Goal: Task Accomplishment & Management: Complete application form

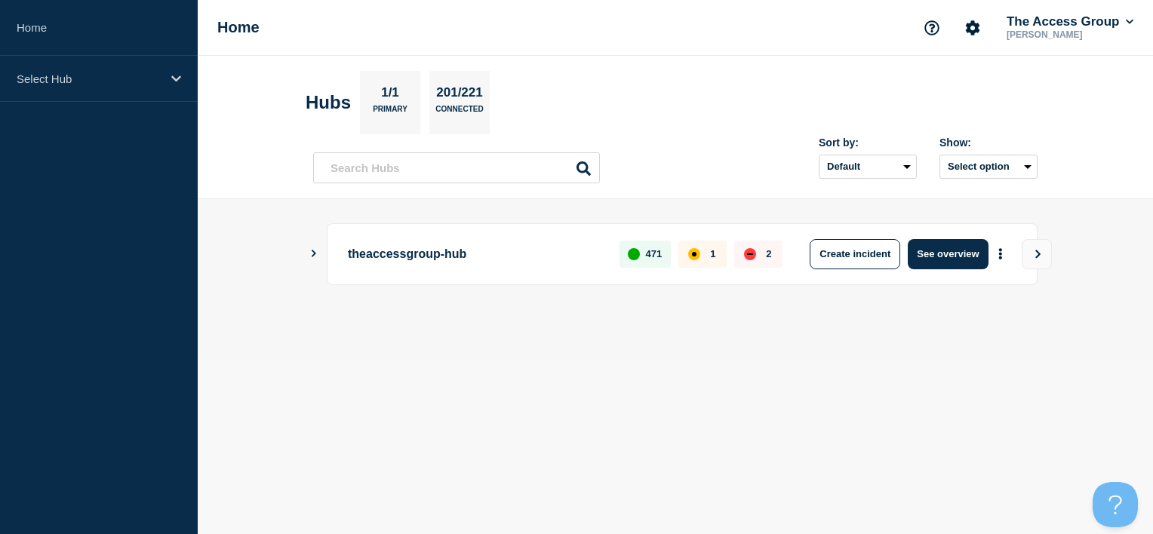
click at [309, 250] on icon "Show Connected Hubs" at bounding box center [314, 254] width 10 height 8
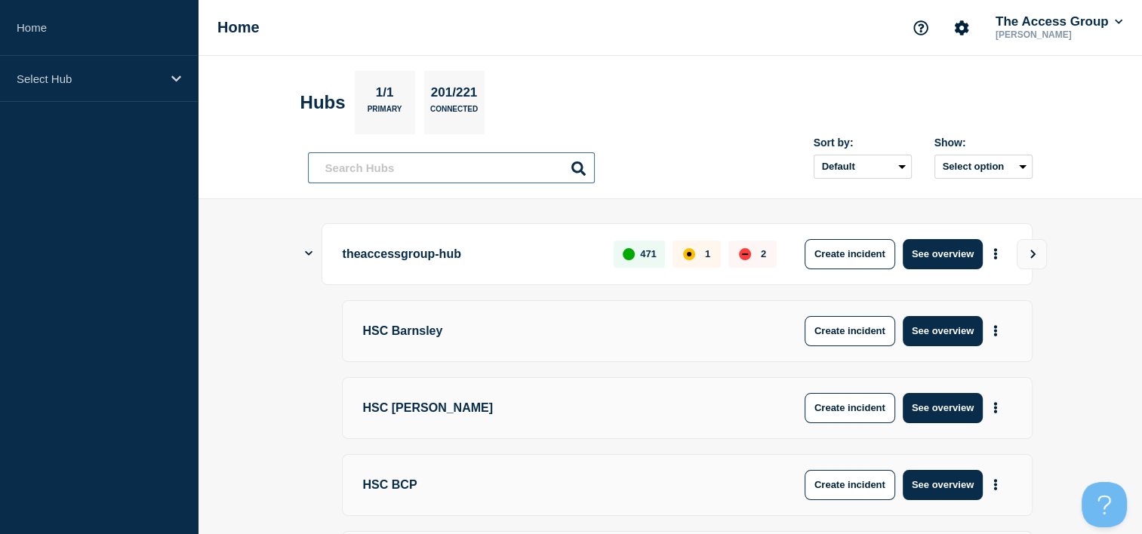
click at [386, 162] on input "text" at bounding box center [451, 167] width 287 height 31
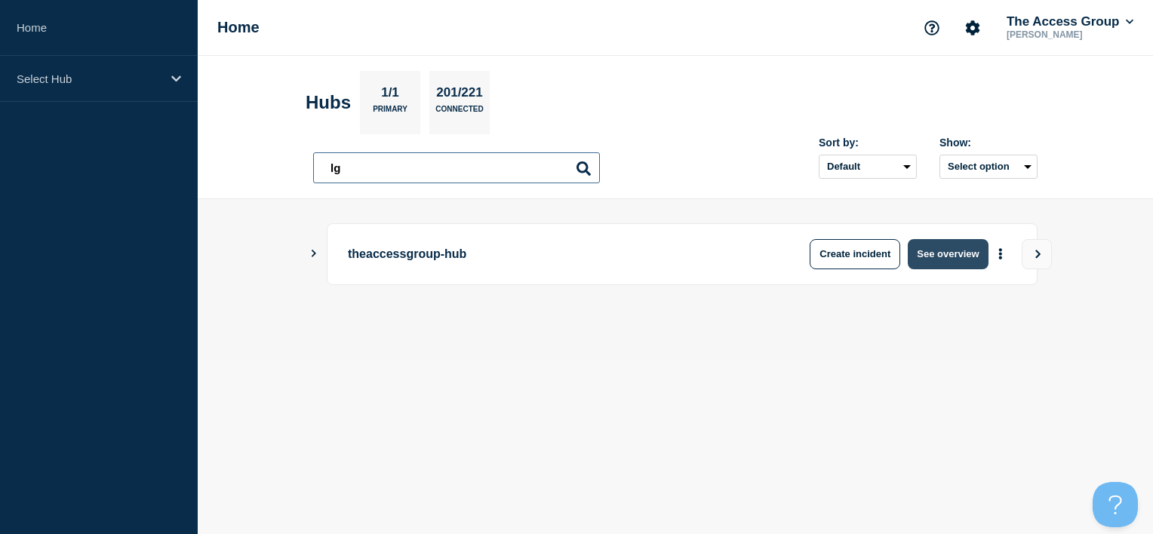
type input "lg"
click at [957, 247] on button "See overview" at bounding box center [948, 254] width 80 height 30
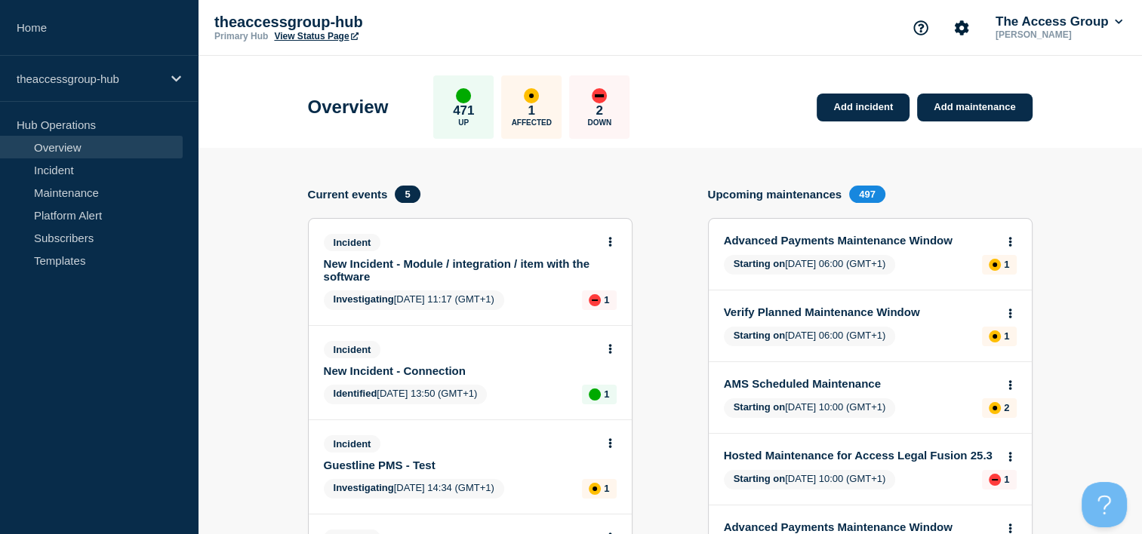
click at [69, 146] on link "Overview" at bounding box center [91, 147] width 183 height 23
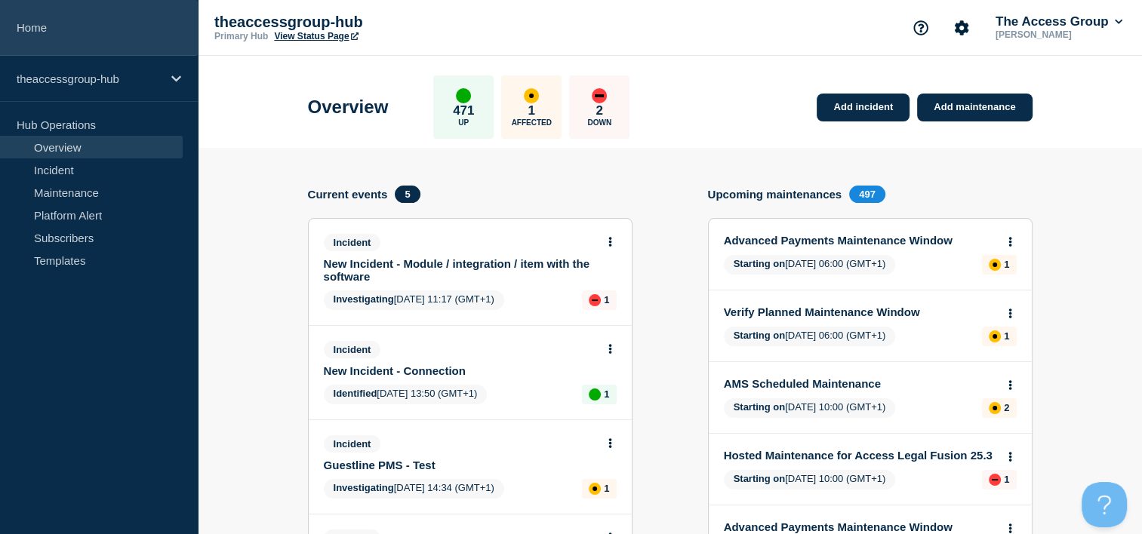
click at [47, 42] on link "Home" at bounding box center [99, 28] width 198 height 56
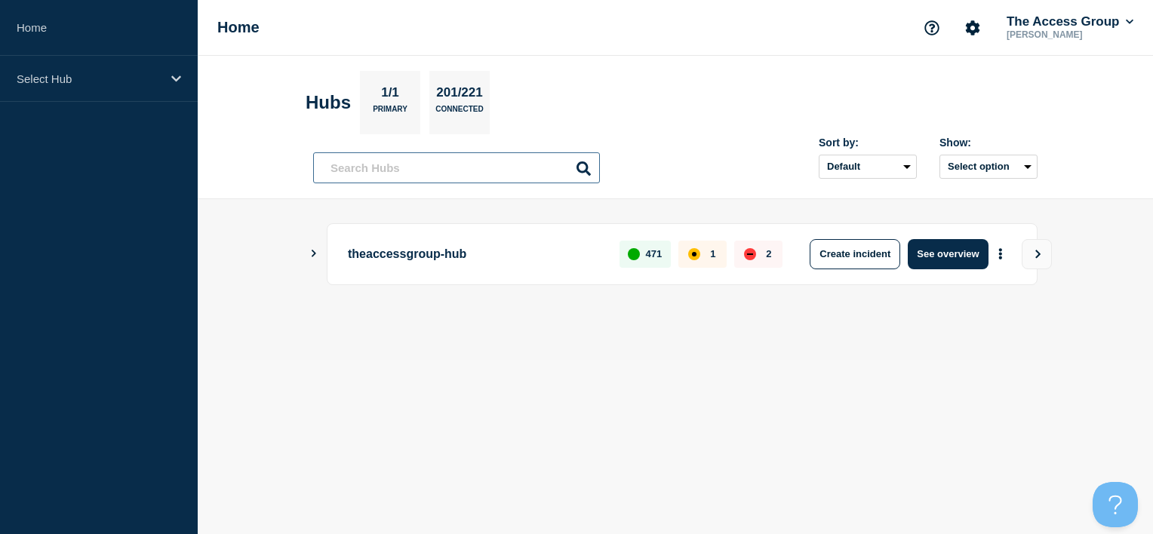
click at [468, 175] on input "text" at bounding box center [456, 167] width 287 height 31
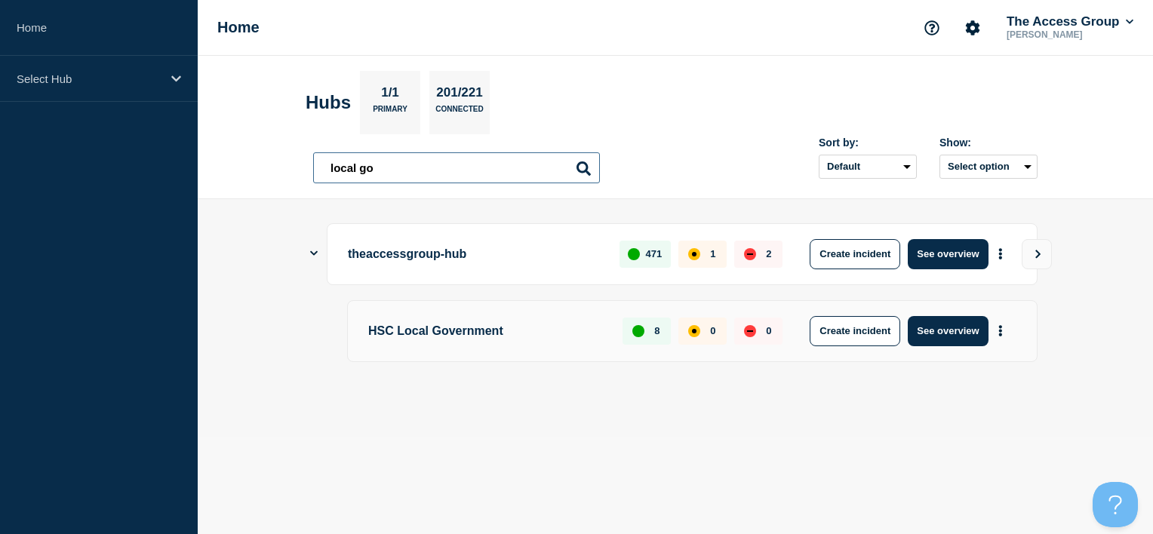
type input "local go"
click at [952, 319] on button "See overview" at bounding box center [948, 331] width 80 height 30
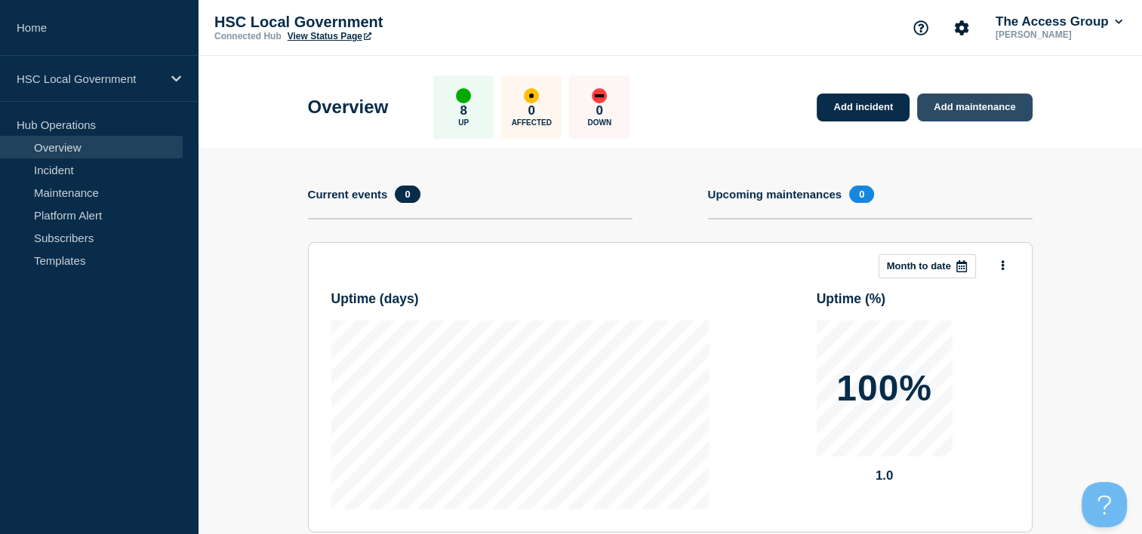
click at [948, 110] on link "Add maintenance" at bounding box center [974, 108] width 115 height 28
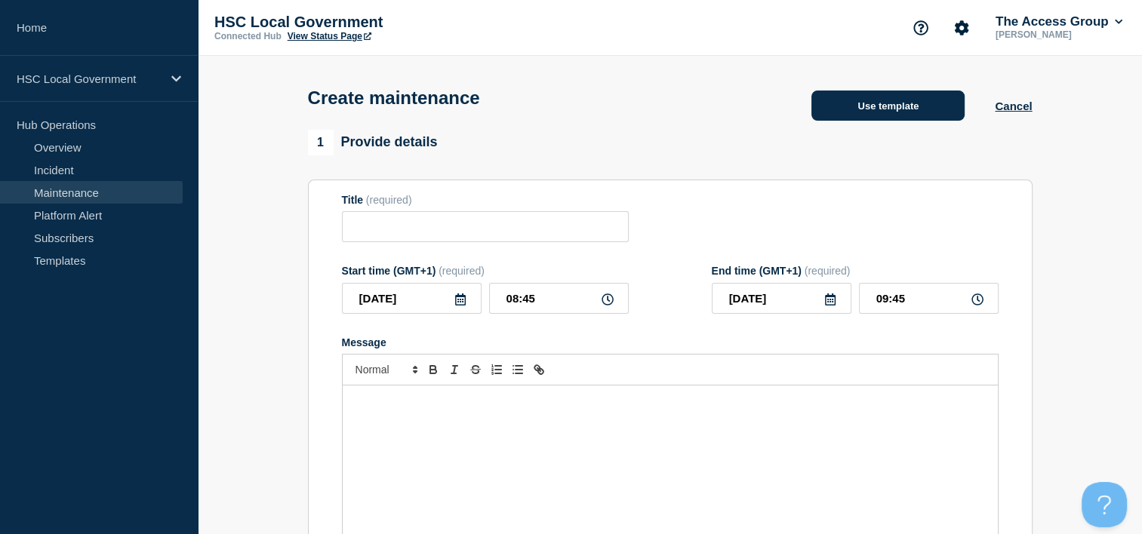
click at [843, 113] on button "Use template" at bounding box center [887, 106] width 153 height 30
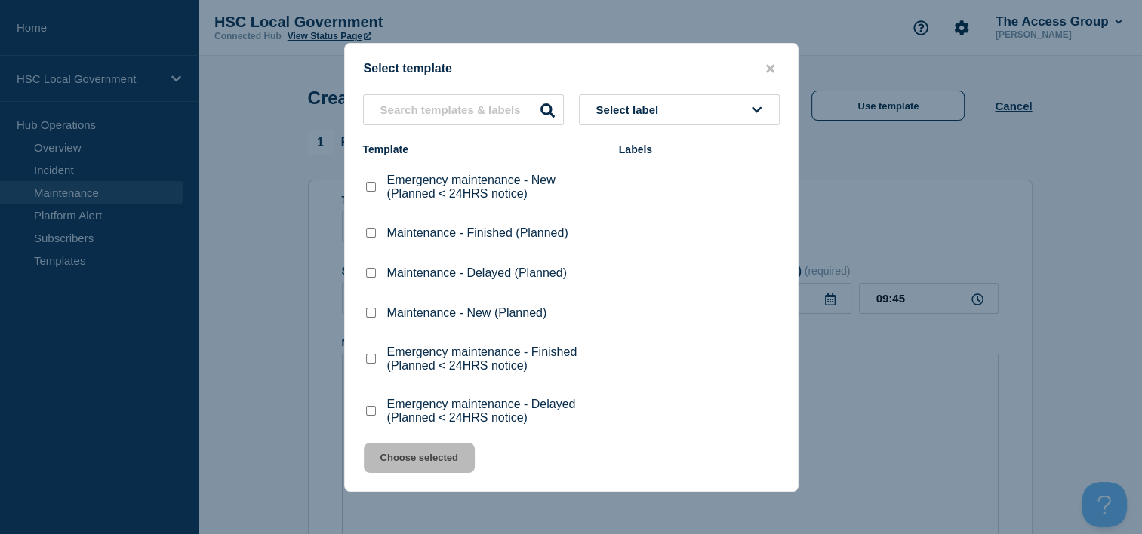
click at [365, 314] on div at bounding box center [370, 313] width 15 height 15
click at [367, 316] on input "Maintenance - New (Planned) checkbox" at bounding box center [371, 313] width 10 height 10
checkbox input "true"
click at [435, 451] on button "Choose selected" at bounding box center [419, 458] width 111 height 30
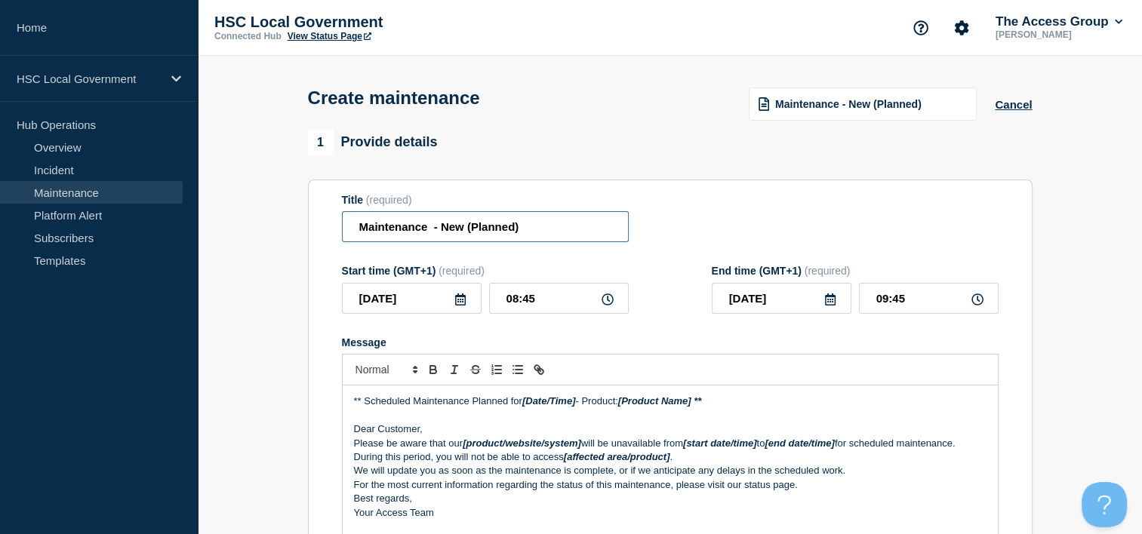
drag, startPoint x: 556, startPoint y: 232, endPoint x: 313, endPoint y: 219, distance: 243.4
click at [313, 219] on section "Title (required) Maintenance - New (Planned) Start time (GMT+1) (required) [DAT…" at bounding box center [670, 396] width 725 height 433
paste input "Core+ 25.2.1 hotfix – KPI Cohort Display in YJMIS"
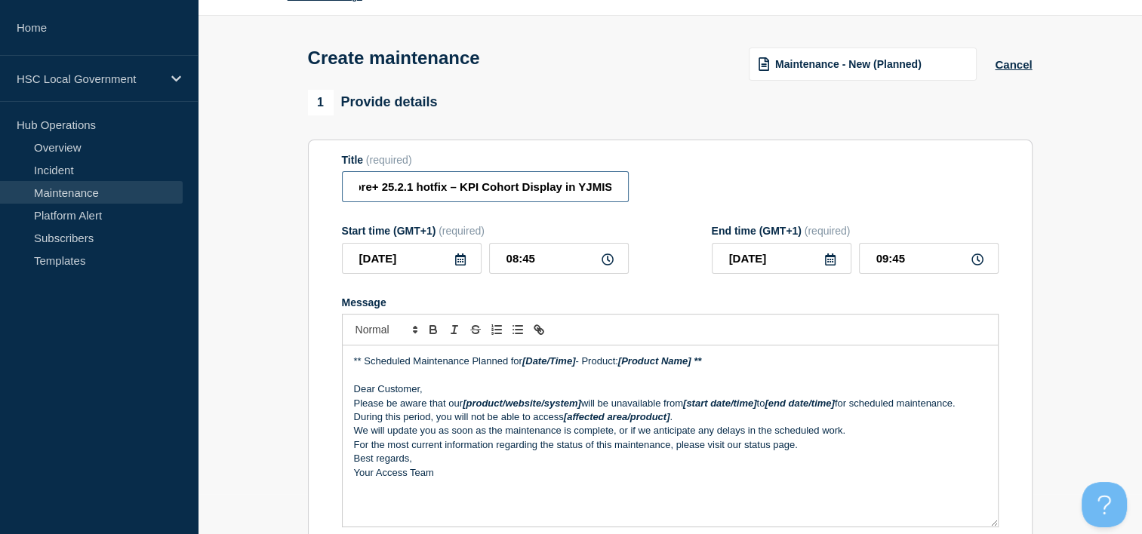
scroll to position [75, 0]
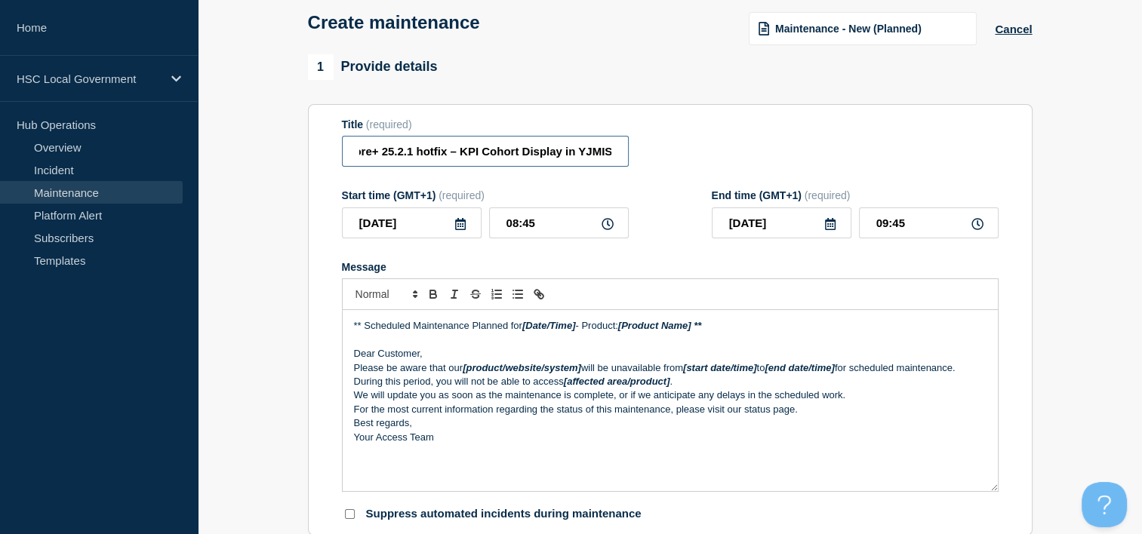
type input "Core+ 25.2.1 hotfix – KPI Cohort Display in YJMIS"
click at [459, 457] on div "** Scheduled Maintenance Planned for [Date/Time] - Product: [Product Name] ** D…" at bounding box center [670, 400] width 655 height 181
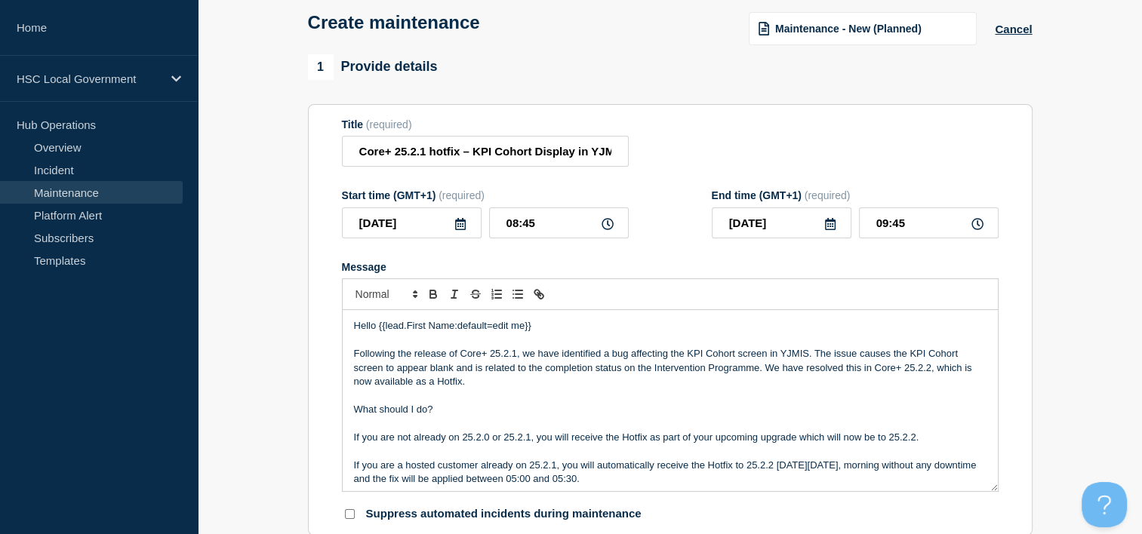
scroll to position [132, 0]
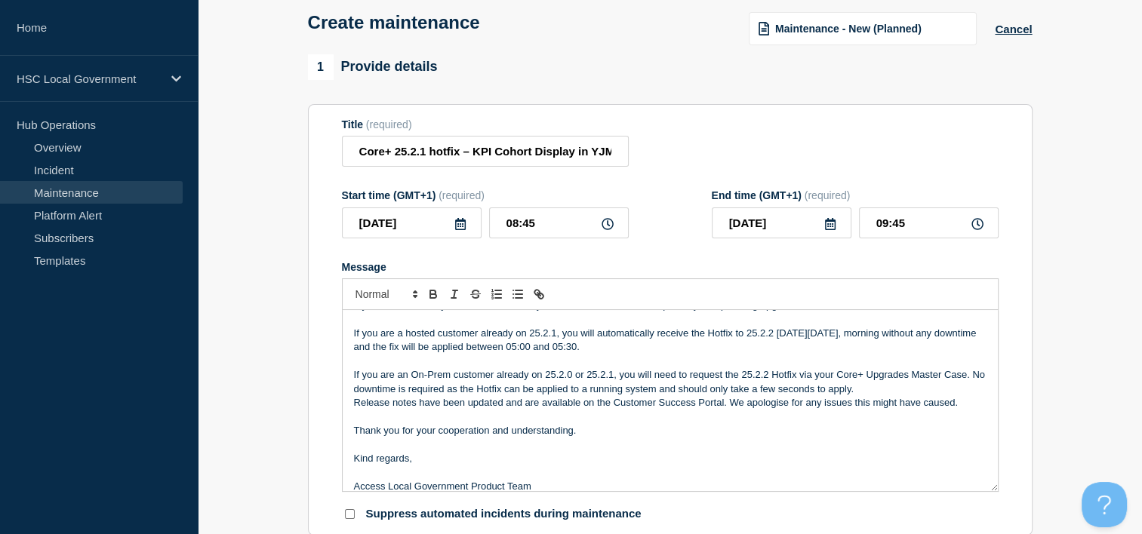
click at [461, 228] on icon at bounding box center [460, 224] width 12 height 12
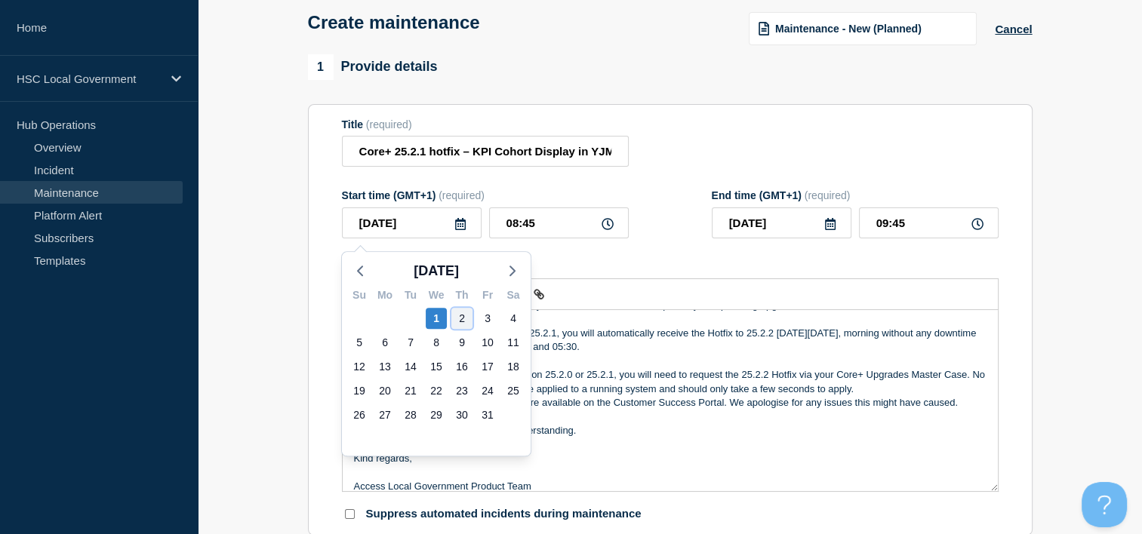
click at [459, 322] on div "2" at bounding box center [461, 318] width 21 height 21
type input "[DATE]"
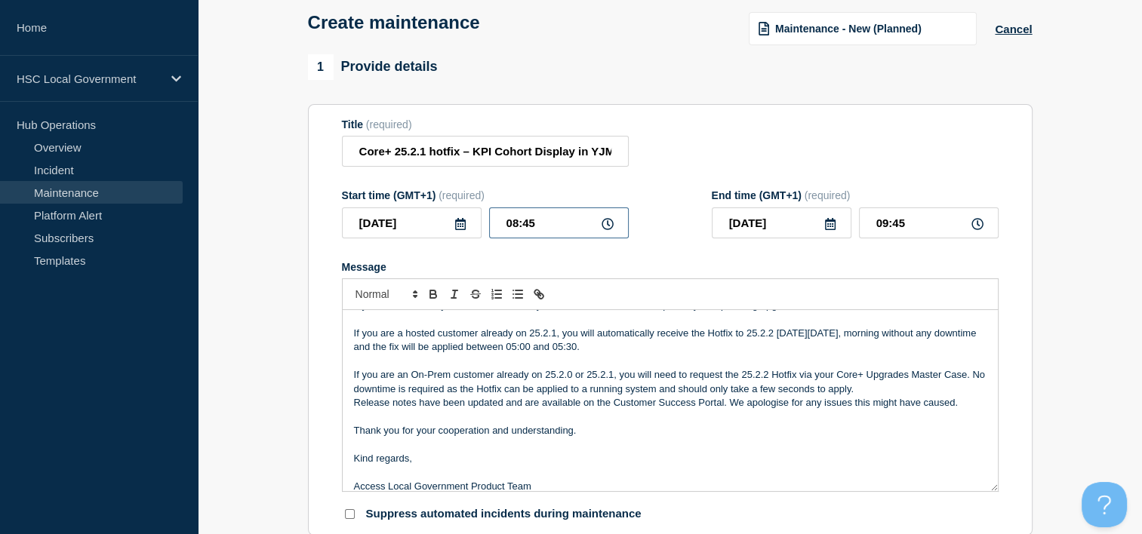
drag, startPoint x: 569, startPoint y: 223, endPoint x: 468, endPoint y: 239, distance: 102.3
click at [468, 239] on div "[DATE] 08:45" at bounding box center [485, 223] width 287 height 31
type input "05:00"
click at [927, 223] on input "06:00" at bounding box center [929, 223] width 140 height 31
type input "05:30"
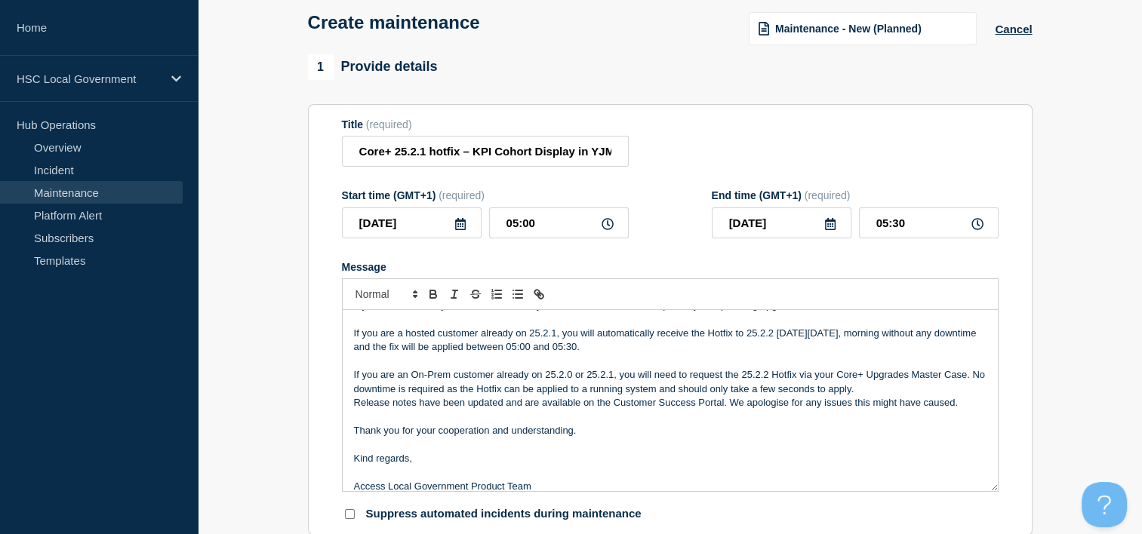
click at [616, 491] on p "Access Local Government Product Team" at bounding box center [670, 487] width 633 height 14
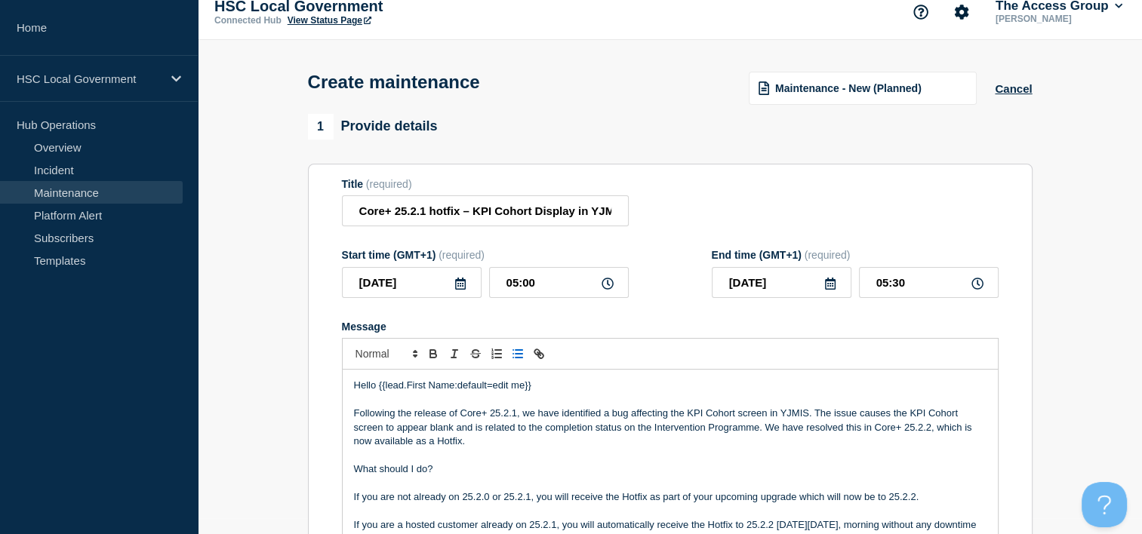
scroll to position [0, 0]
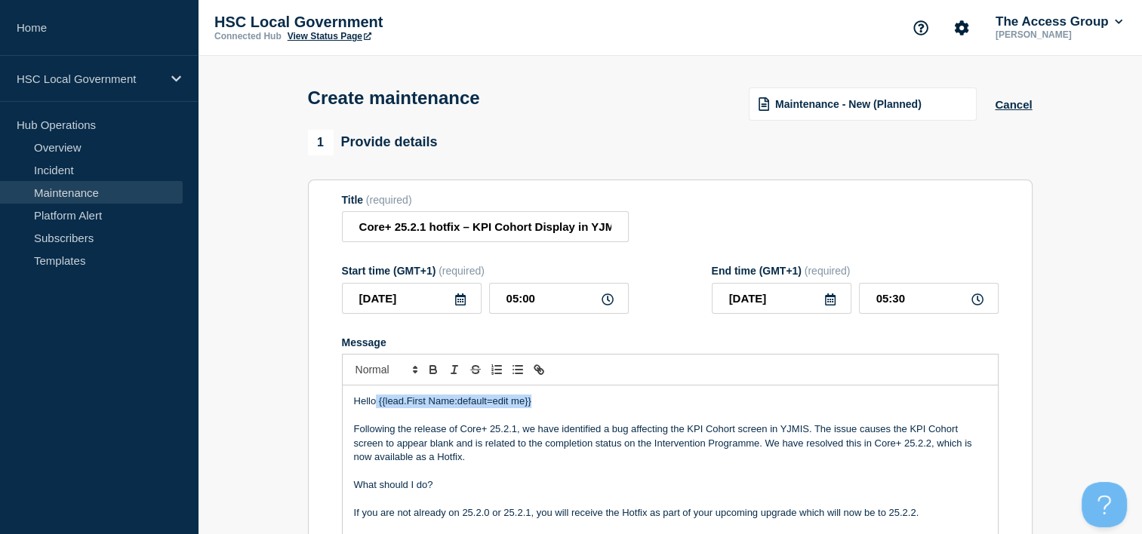
drag, startPoint x: 542, startPoint y: 406, endPoint x: 375, endPoint y: 411, distance: 166.9
click at [375, 408] on p "Hello {{lead.First Name:default=edit me}}" at bounding box center [670, 402] width 633 height 14
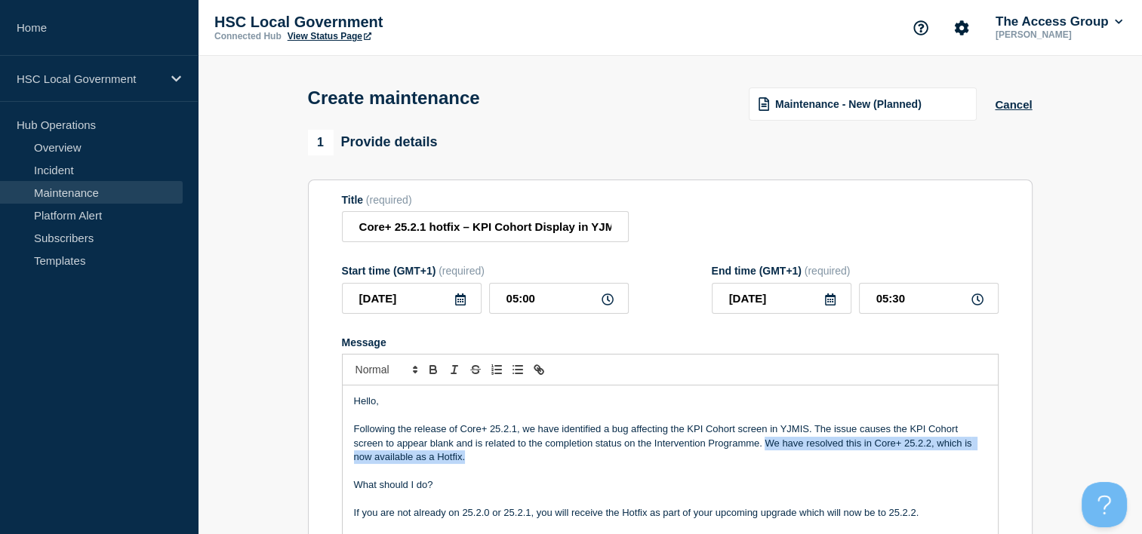
drag, startPoint x: 549, startPoint y: 466, endPoint x: 765, endPoint y: 452, distance: 216.4
click at [765, 452] on p "Following the release of Core+ 25.2.1, we have identified a bug affecting the K…" at bounding box center [670, 444] width 633 height 42
click at [434, 377] on icon "Toggle bold text" at bounding box center [433, 370] width 14 height 14
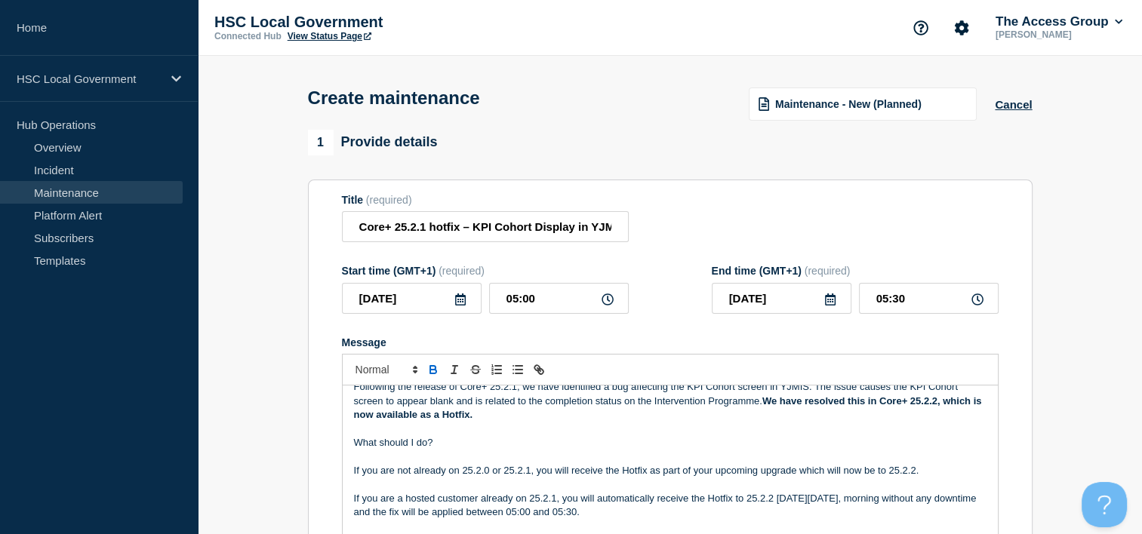
scroll to position [75, 0]
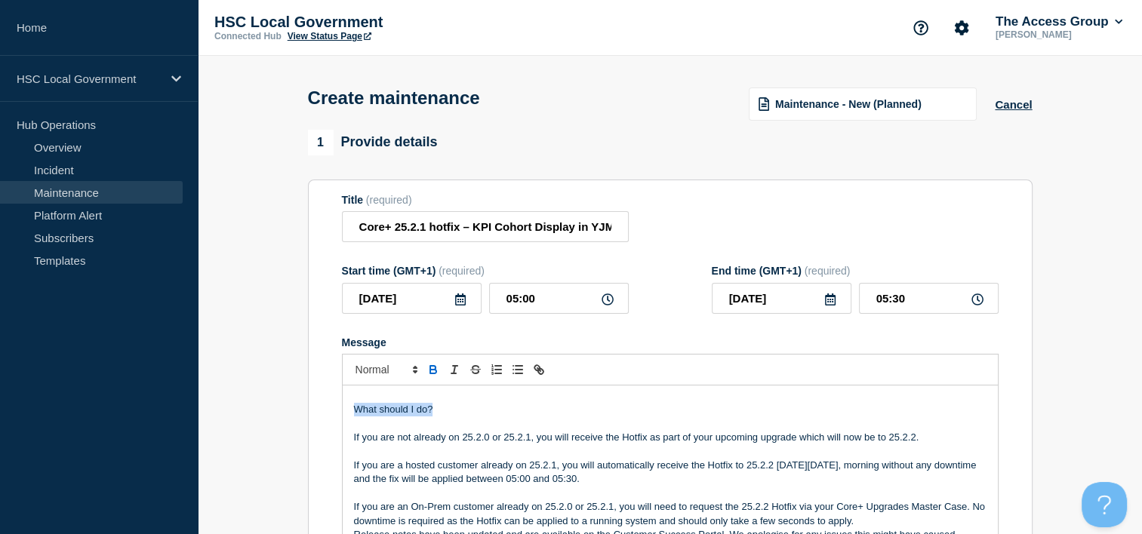
drag, startPoint x: 450, startPoint y: 417, endPoint x: 312, endPoint y: 417, distance: 138.1
click at [312, 417] on section "Title (required) Core+ 25.2.1 hotfix – KPI Cohort Display in YJMIS Start time (…" at bounding box center [670, 396] width 725 height 433
click at [369, 379] on span "Font size" at bounding box center [386, 370] width 74 height 18
click at [389, 434] on span "submenu" at bounding box center [386, 432] width 60 height 23
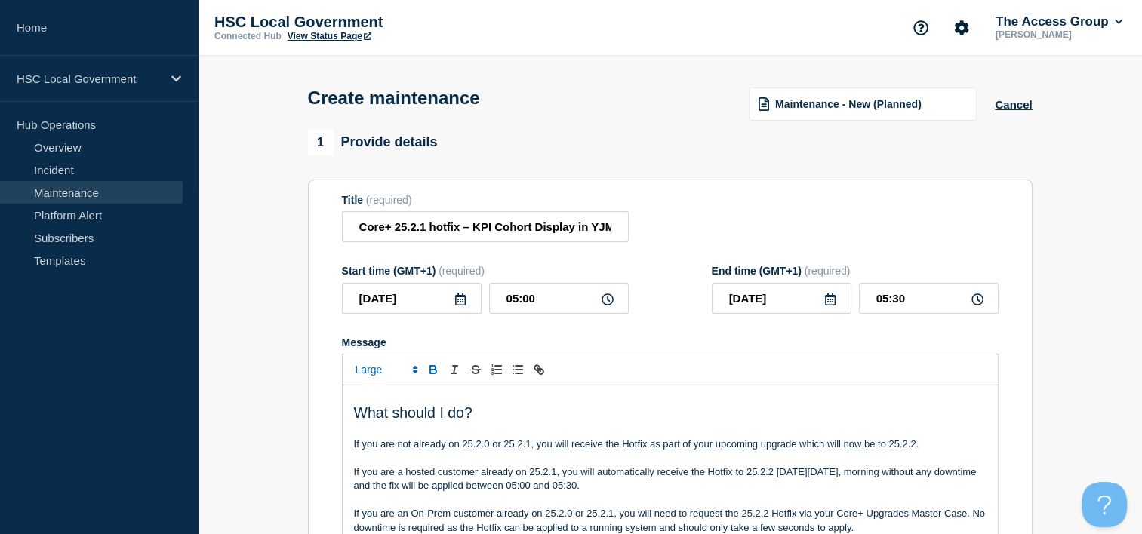
click at [430, 370] on icon "Toggle bold text" at bounding box center [432, 368] width 5 height 4
click at [529, 438] on p "Message" at bounding box center [670, 431] width 633 height 14
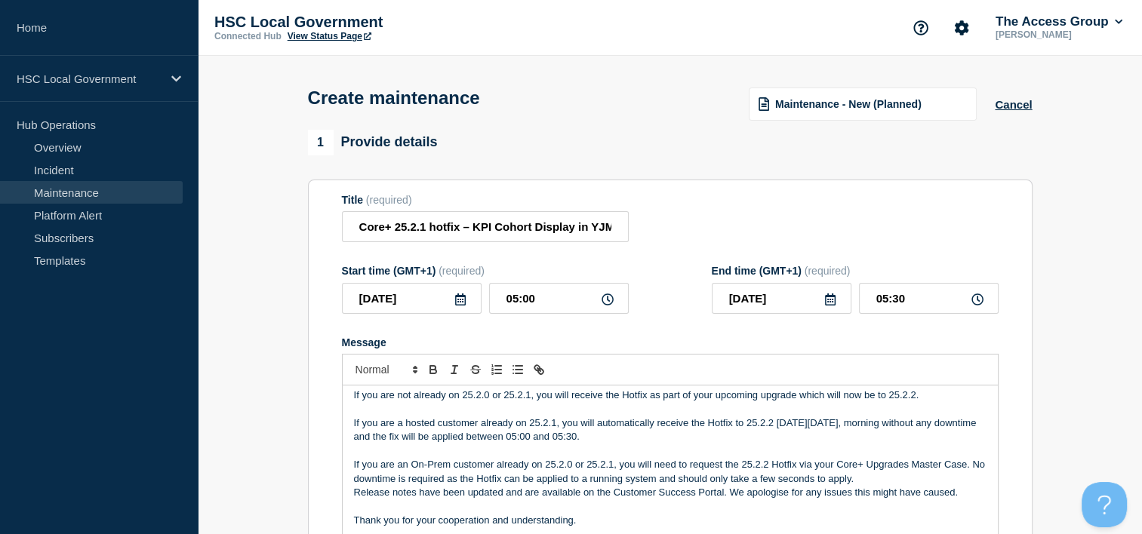
scroll to position [150, 0]
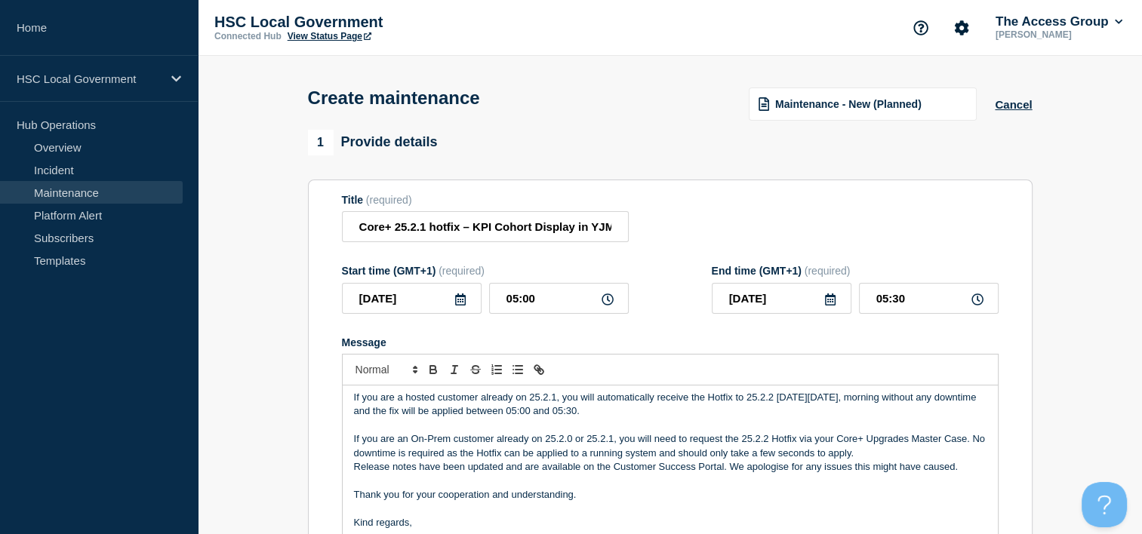
click at [916, 458] on p "If you are an On-Prem customer already on 25.2.0 or 25.2.1, you will need to re…" at bounding box center [670, 447] width 633 height 28
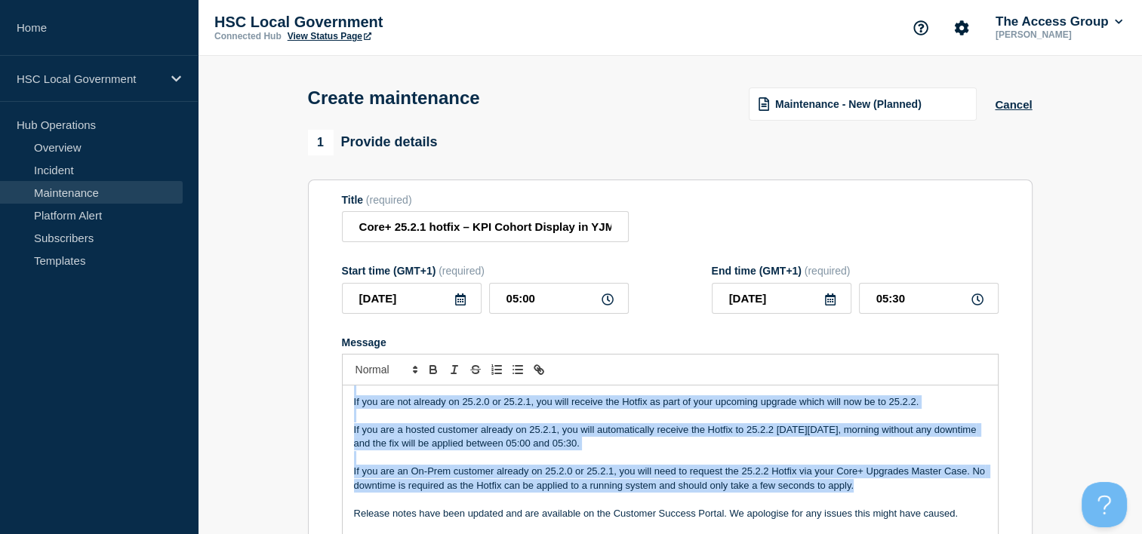
scroll to position [71, 0]
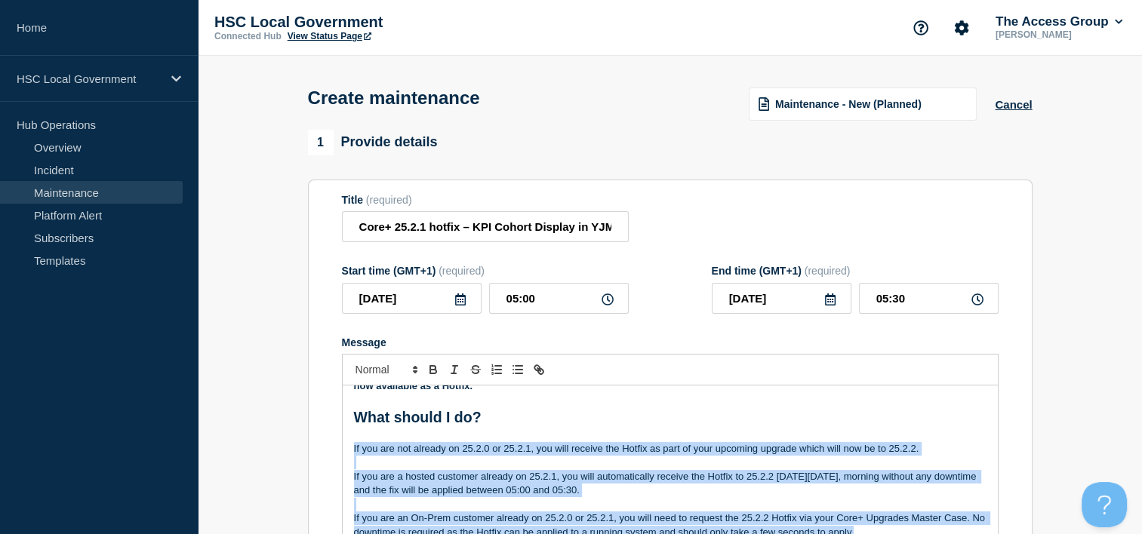
drag, startPoint x: 879, startPoint y: 457, endPoint x: 352, endPoint y: 449, distance: 527.7
click at [352, 449] on div "Hello, Following the release of Core+ 25.2.1, we have identified a bug affectin…" at bounding box center [670, 476] width 655 height 181
click at [513, 370] on line "Toggle bulleted list" at bounding box center [513, 370] width 0 height 0
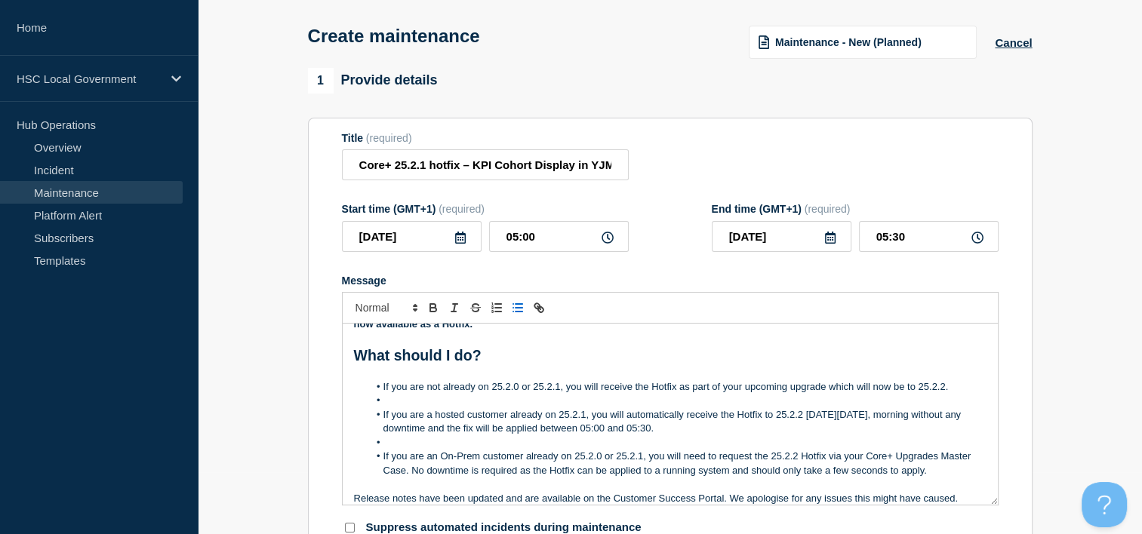
scroll to position [160, 0]
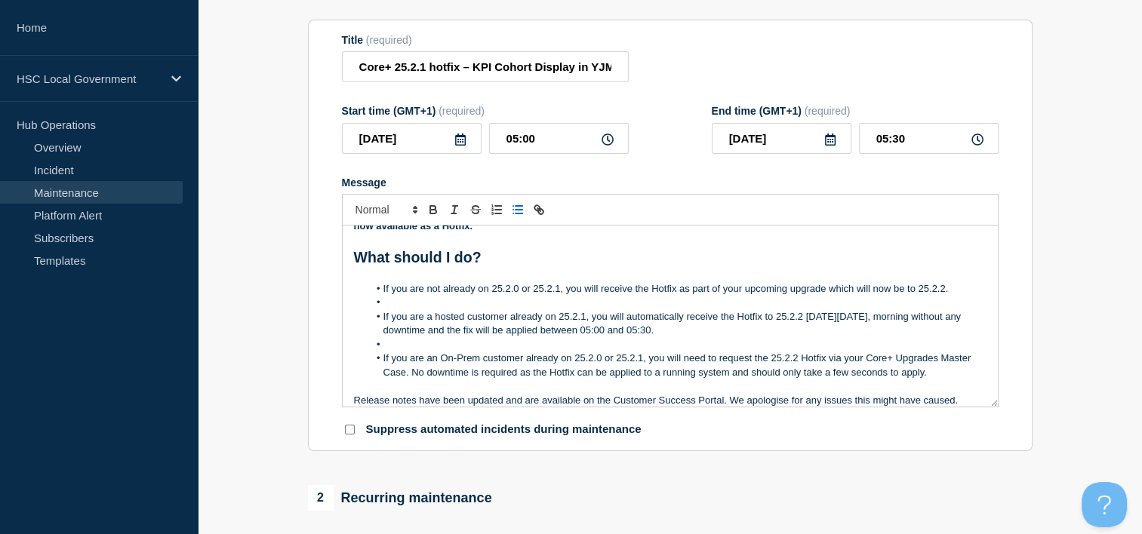
click at [383, 309] on li "Message" at bounding box center [677, 303] width 618 height 14
click at [391, 309] on li "Message" at bounding box center [677, 303] width 618 height 14
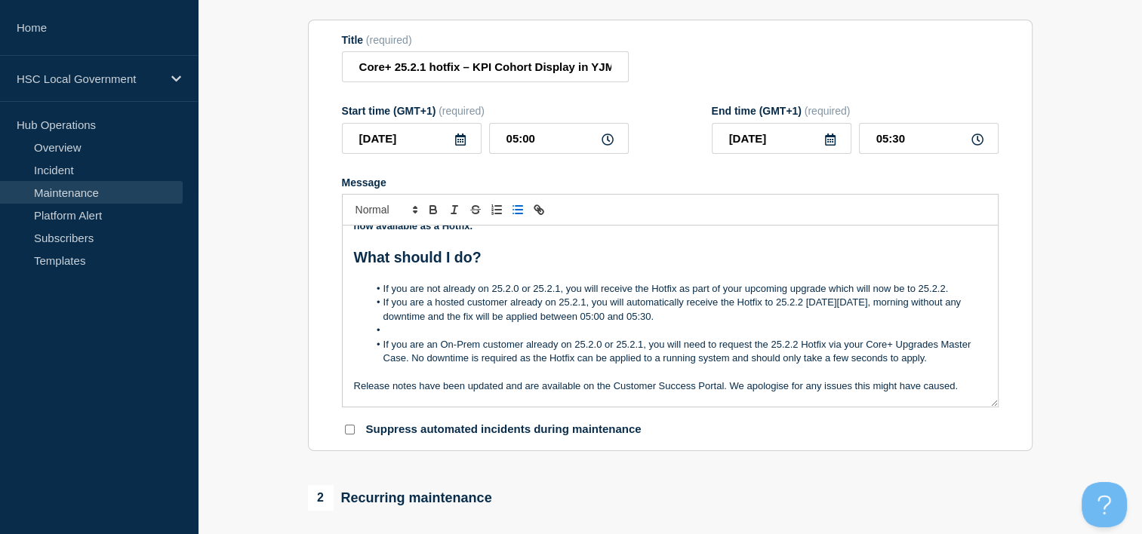
click at [396, 335] on li "Message" at bounding box center [677, 331] width 618 height 14
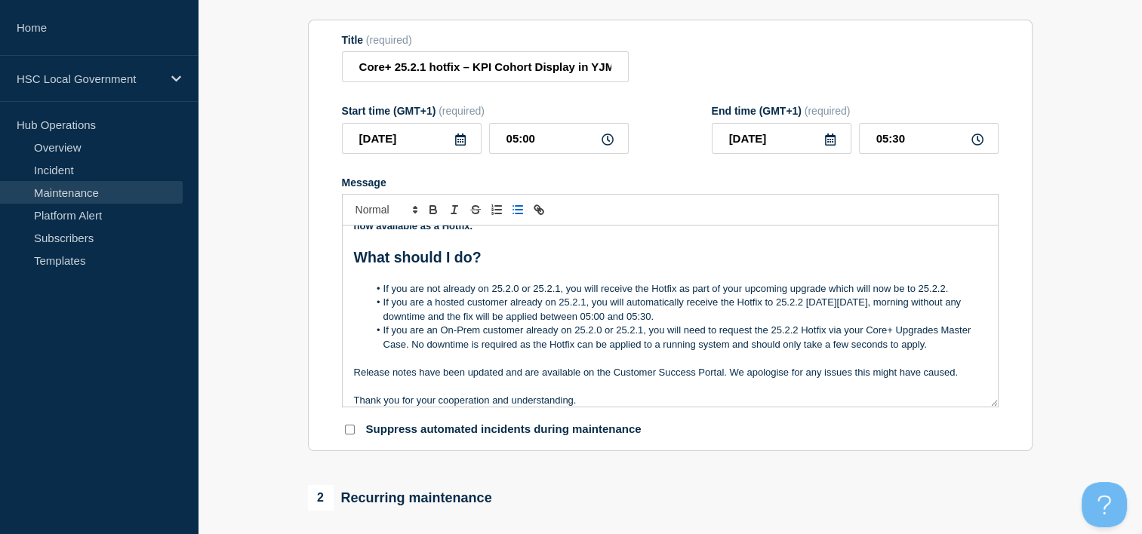
click at [956, 296] on li "If you are not already on 25.2.0 or 25.2.1, you will receive the Hotfix as part…" at bounding box center [677, 289] width 618 height 14
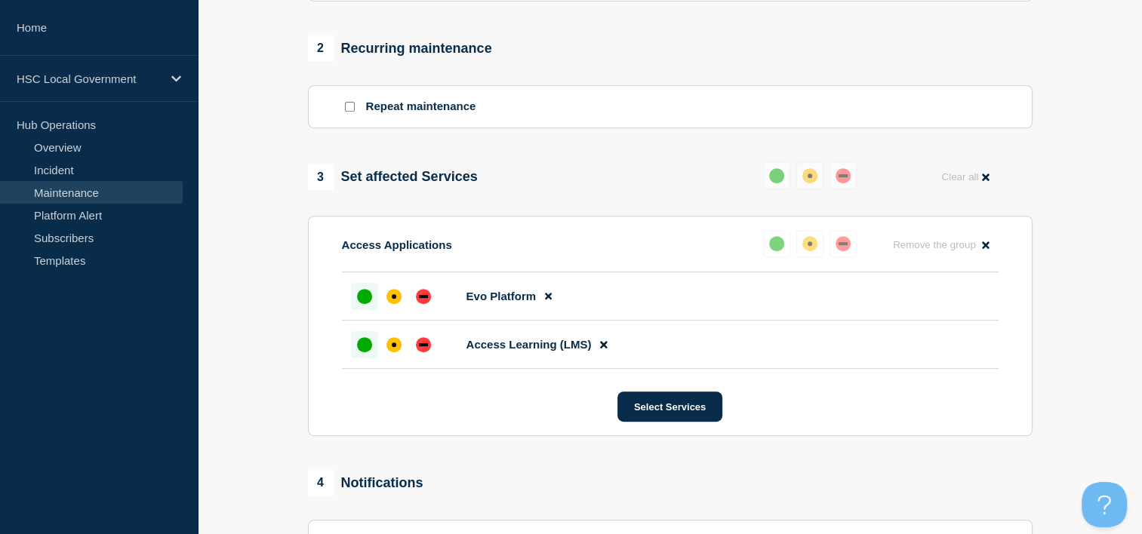
scroll to position [613, 0]
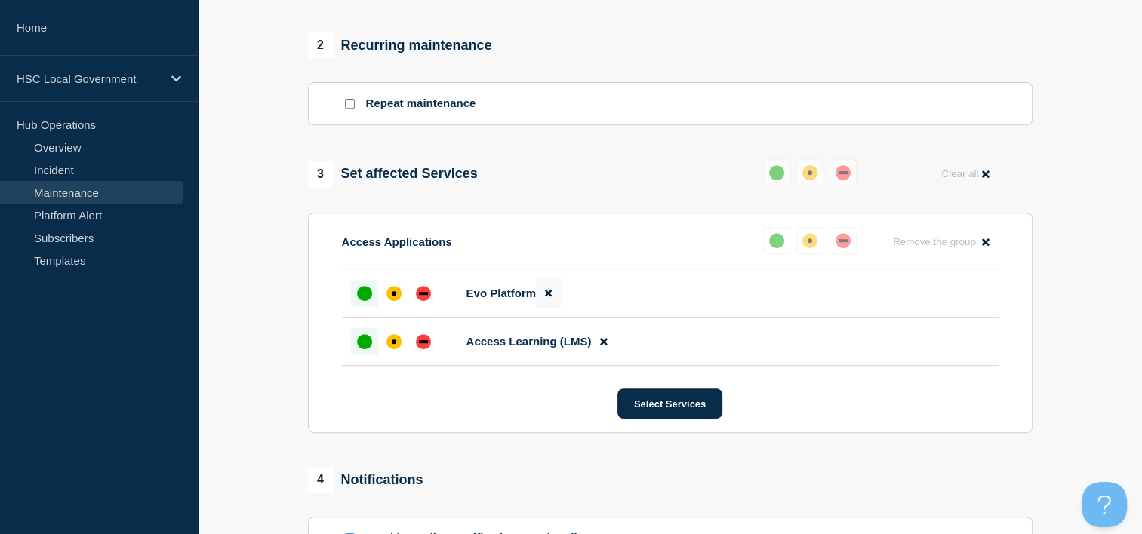
click at [551, 298] on icon at bounding box center [548, 293] width 7 height 10
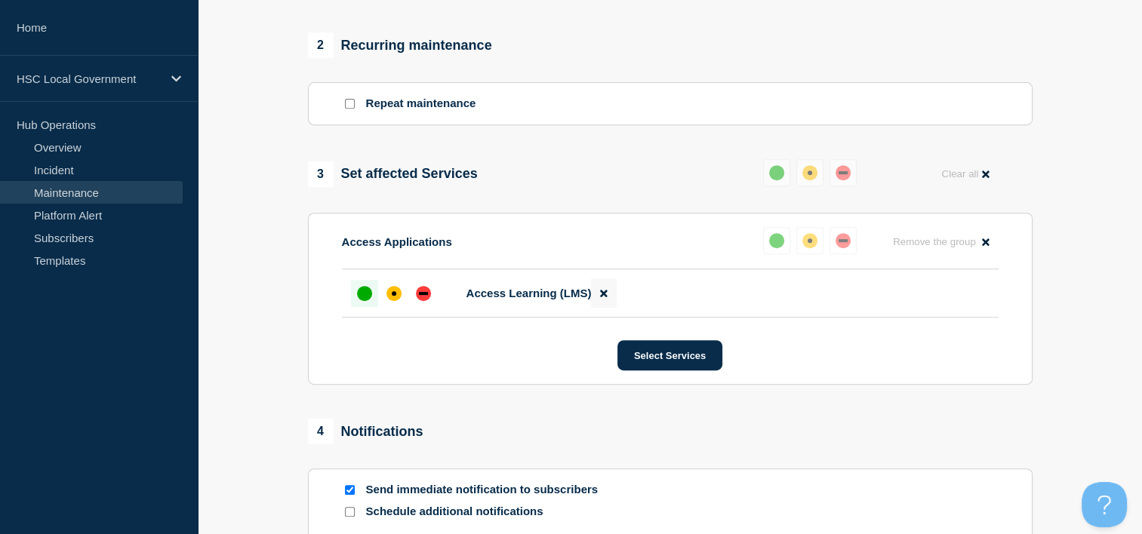
click at [602, 297] on icon at bounding box center [603, 293] width 7 height 10
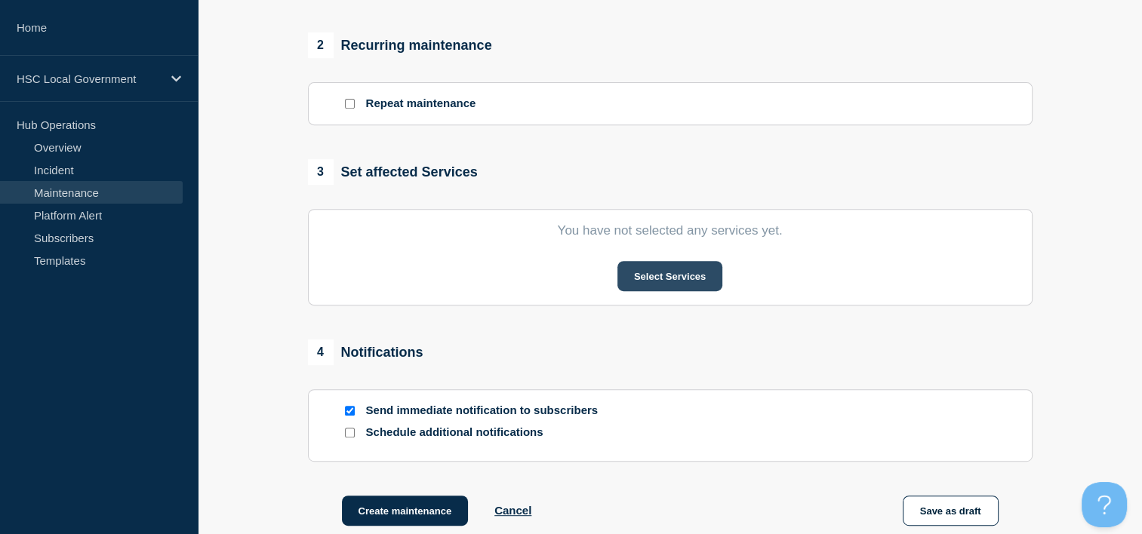
click at [668, 291] on button "Select Services" at bounding box center [669, 276] width 105 height 30
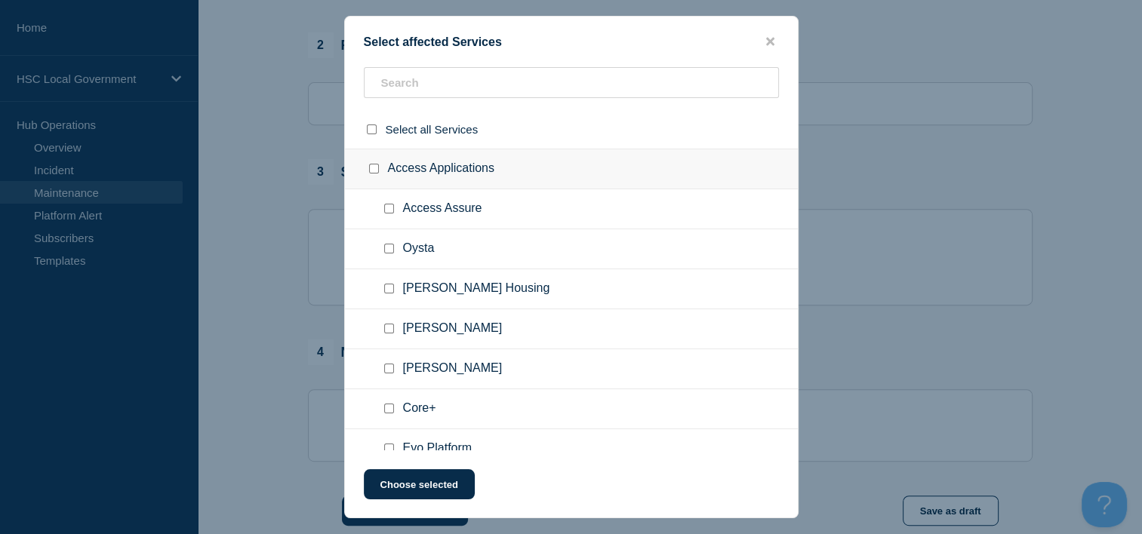
click at [392, 408] on input "Core+ checkbox" at bounding box center [389, 409] width 10 height 10
checkbox input "true"
click at [438, 480] on button "Choose selected" at bounding box center [419, 485] width 111 height 30
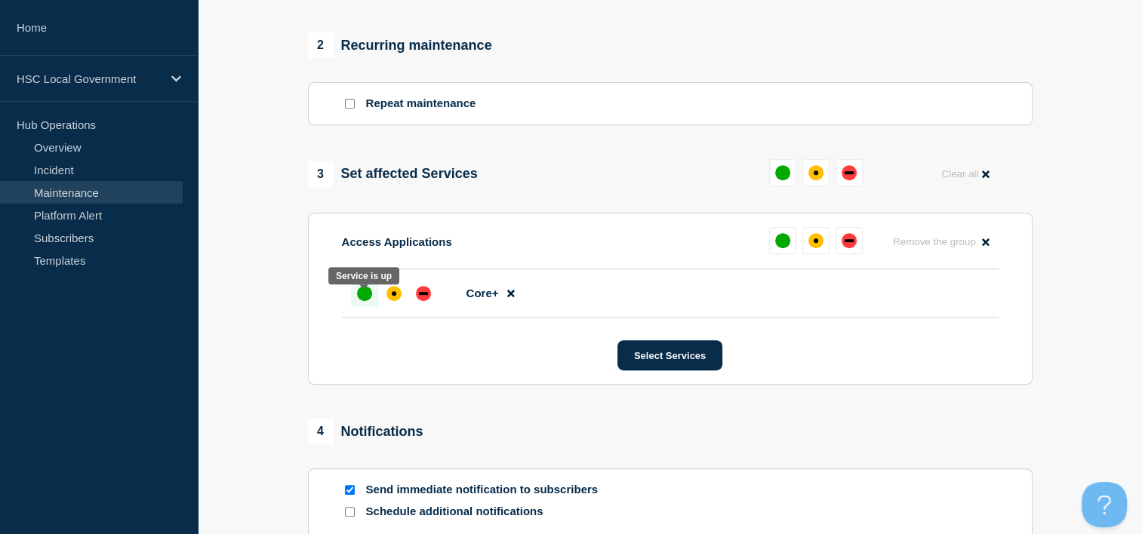
click at [365, 301] on div "up" at bounding box center [364, 293] width 15 height 15
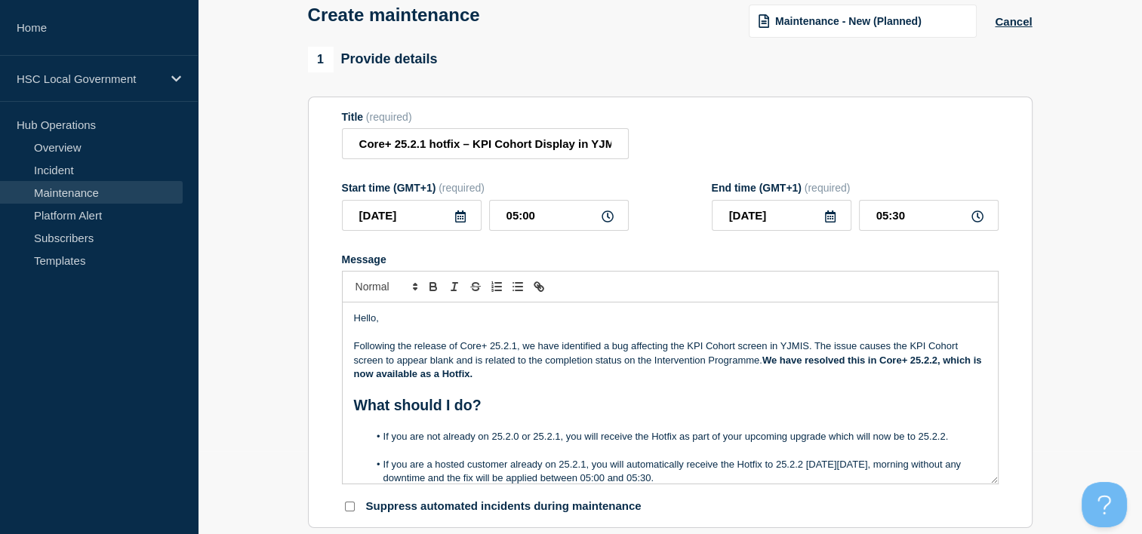
scroll to position [9, 0]
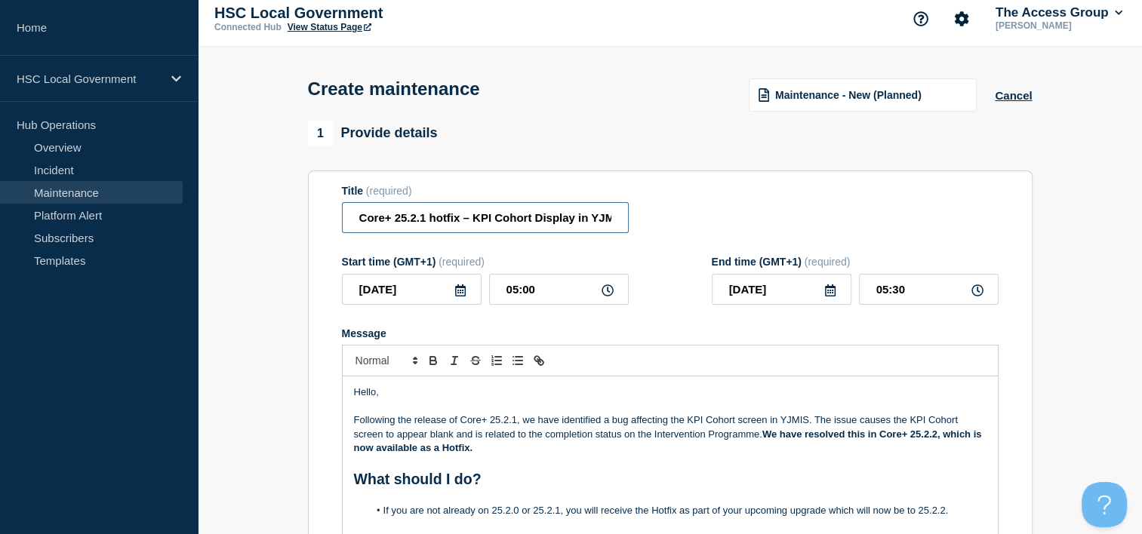
click at [468, 220] on input "Core+ 25.2.1 hotfix – KPI Cohort Display in YJMIS" at bounding box center [485, 217] width 287 height 31
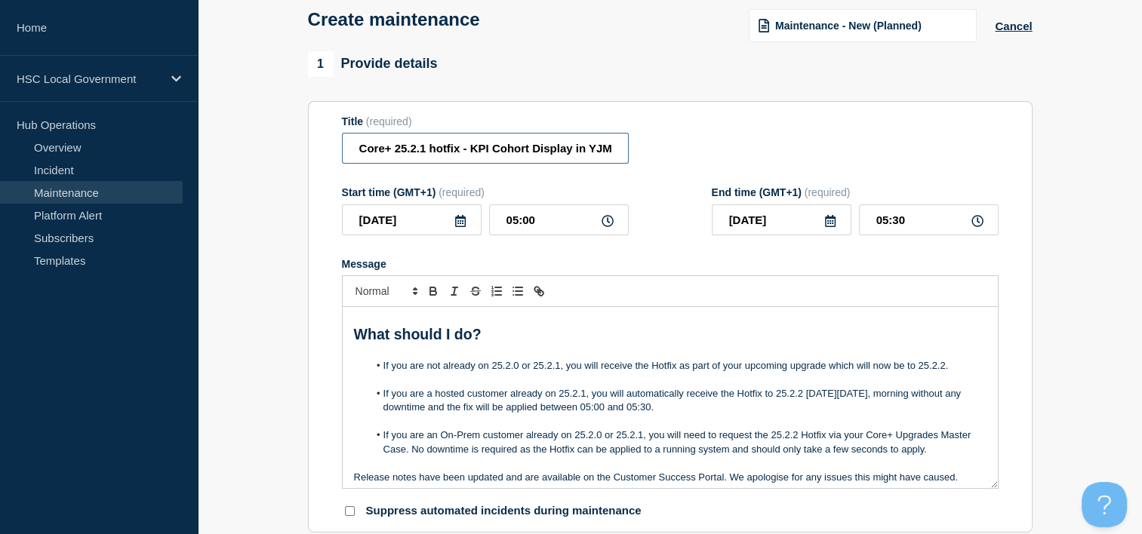
scroll to position [160, 0]
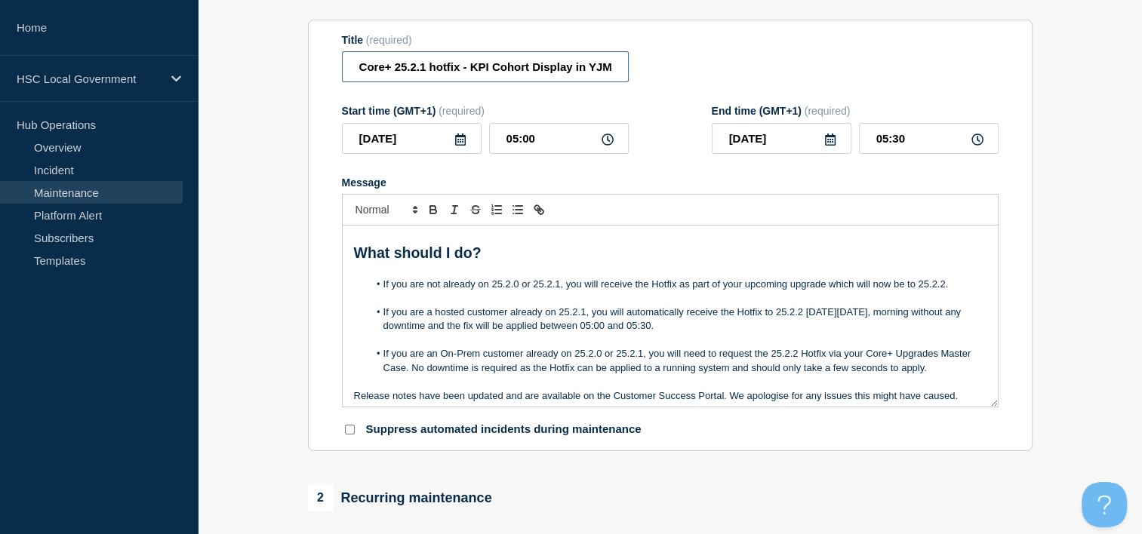
type input "Core+ 25.2.1 hotfix - KPI Cohort Display in YJMIS"
drag, startPoint x: 712, startPoint y: 337, endPoint x: 819, endPoint y: 323, distance: 108.1
click at [819, 323] on li "If you are a hosted customer already on 25.2.1, you will automatically receive …" at bounding box center [677, 320] width 618 height 28
click at [434, 217] on icon "Toggle bold text" at bounding box center [433, 210] width 14 height 14
click at [750, 342] on p "Message" at bounding box center [670, 341] width 633 height 14
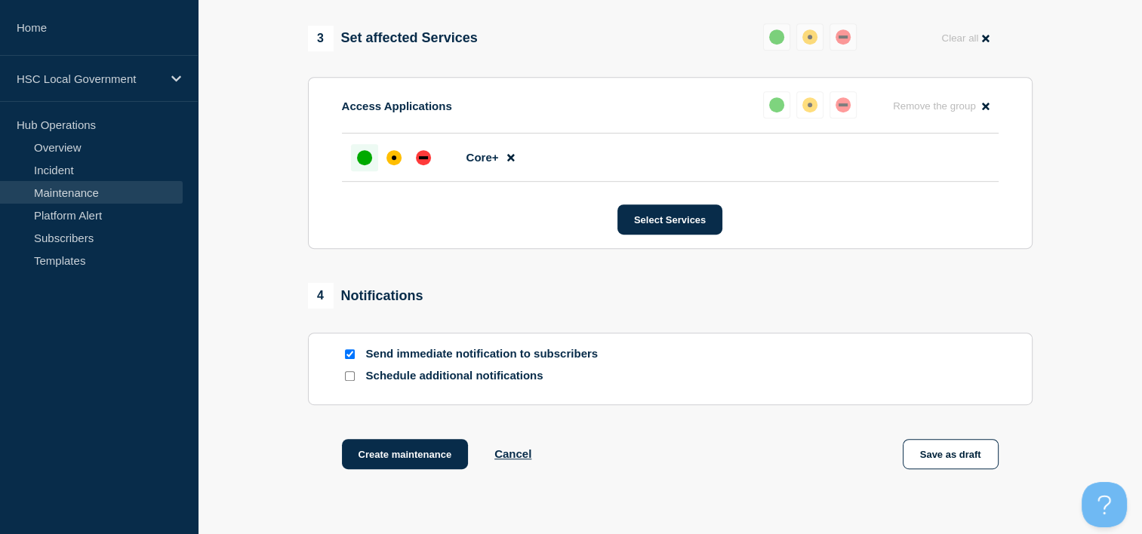
scroll to position [764, 0]
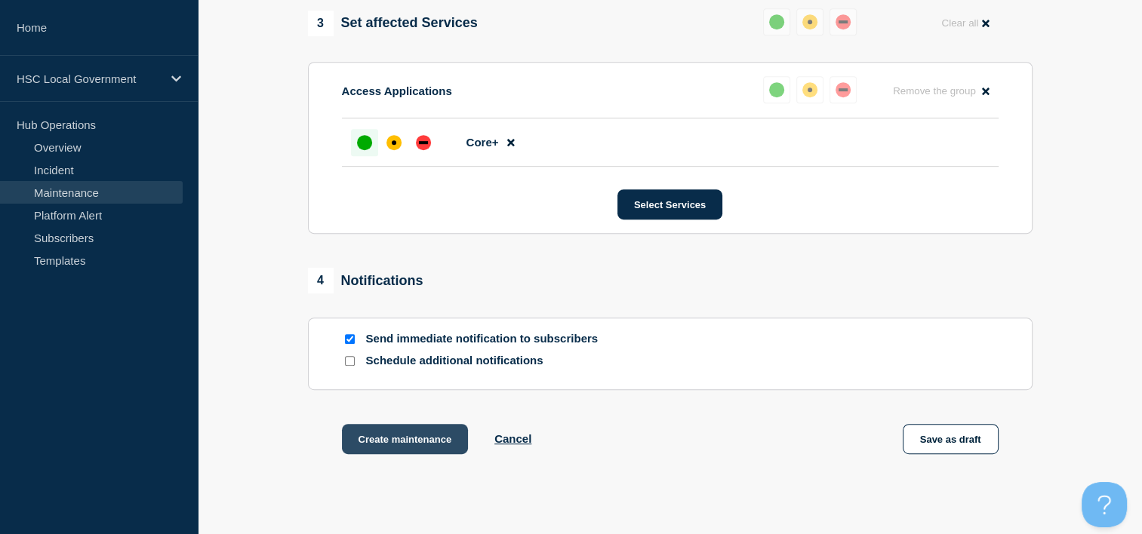
click at [401, 451] on button "Create maintenance" at bounding box center [405, 439] width 127 height 30
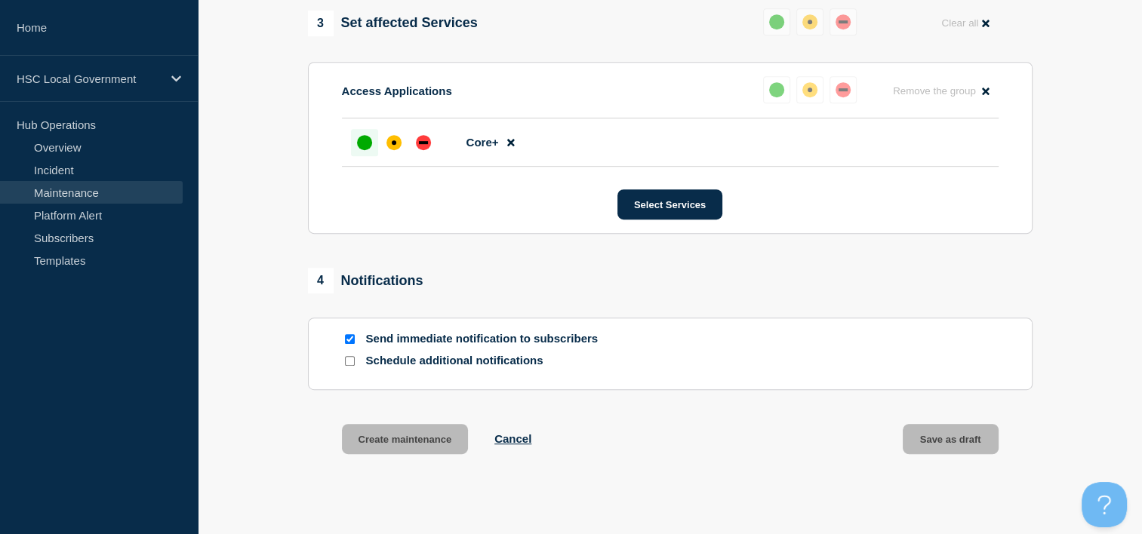
scroll to position [796, 0]
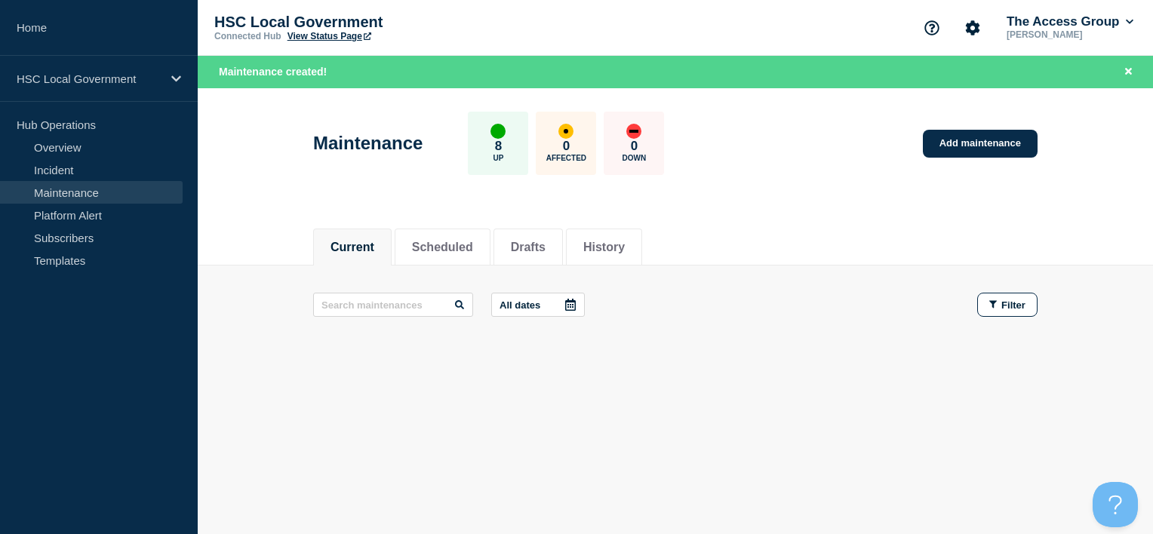
click at [351, 35] on link "View Status Page" at bounding box center [330, 36] width 84 height 11
